Goal: Transaction & Acquisition: Download file/media

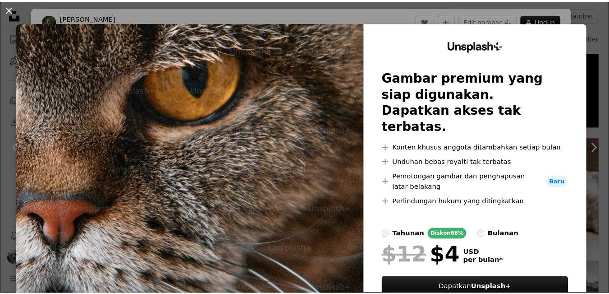
scroll to position [2119, 0]
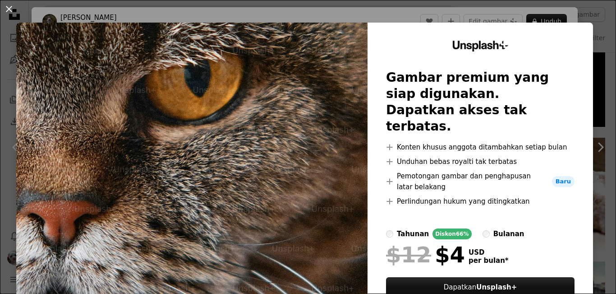
click at [589, 50] on div "An X shape Unsplash+ Gambar premium yang siap digunakan. Dapatkan akses tak ter…" at bounding box center [308, 147] width 616 height 294
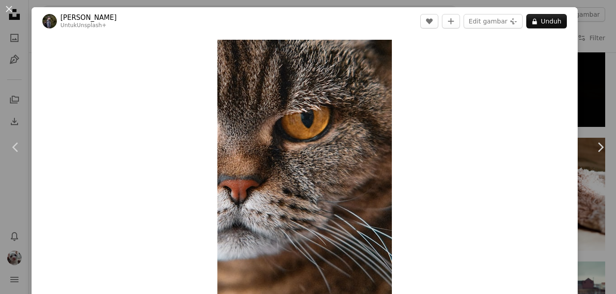
click at [588, 53] on div "An X shape Chevron left Chevron right [PERSON_NAME] Untuk Unsplash+ A heart A p…" at bounding box center [308, 147] width 616 height 294
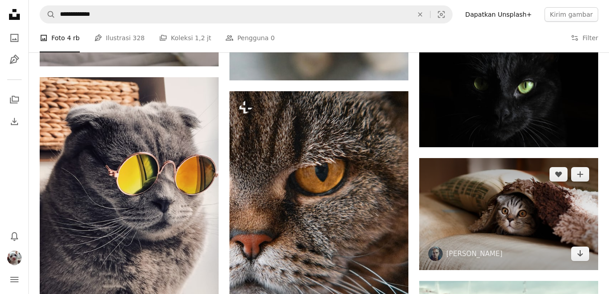
scroll to position [2029, 0]
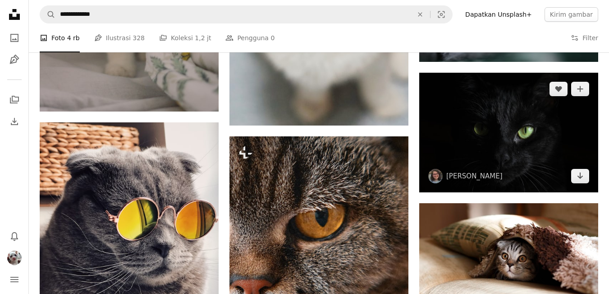
click at [501, 142] on img at bounding box center [508, 132] width 179 height 119
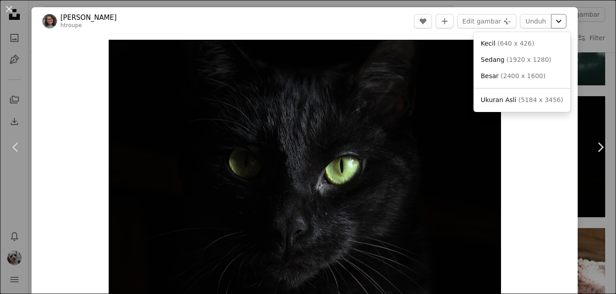
click at [551, 23] on icon "Chevron down" at bounding box center [558, 21] width 14 height 11
click at [530, 102] on span "( 5184 x 3456 )" at bounding box center [541, 99] width 45 height 7
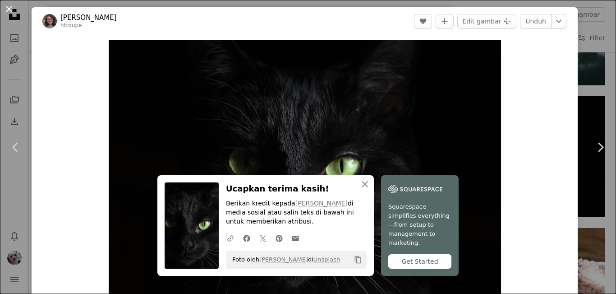
click at [10, 5] on button "An X shape" at bounding box center [9, 9] width 11 height 11
